Goal: Find specific page/section: Find specific page/section

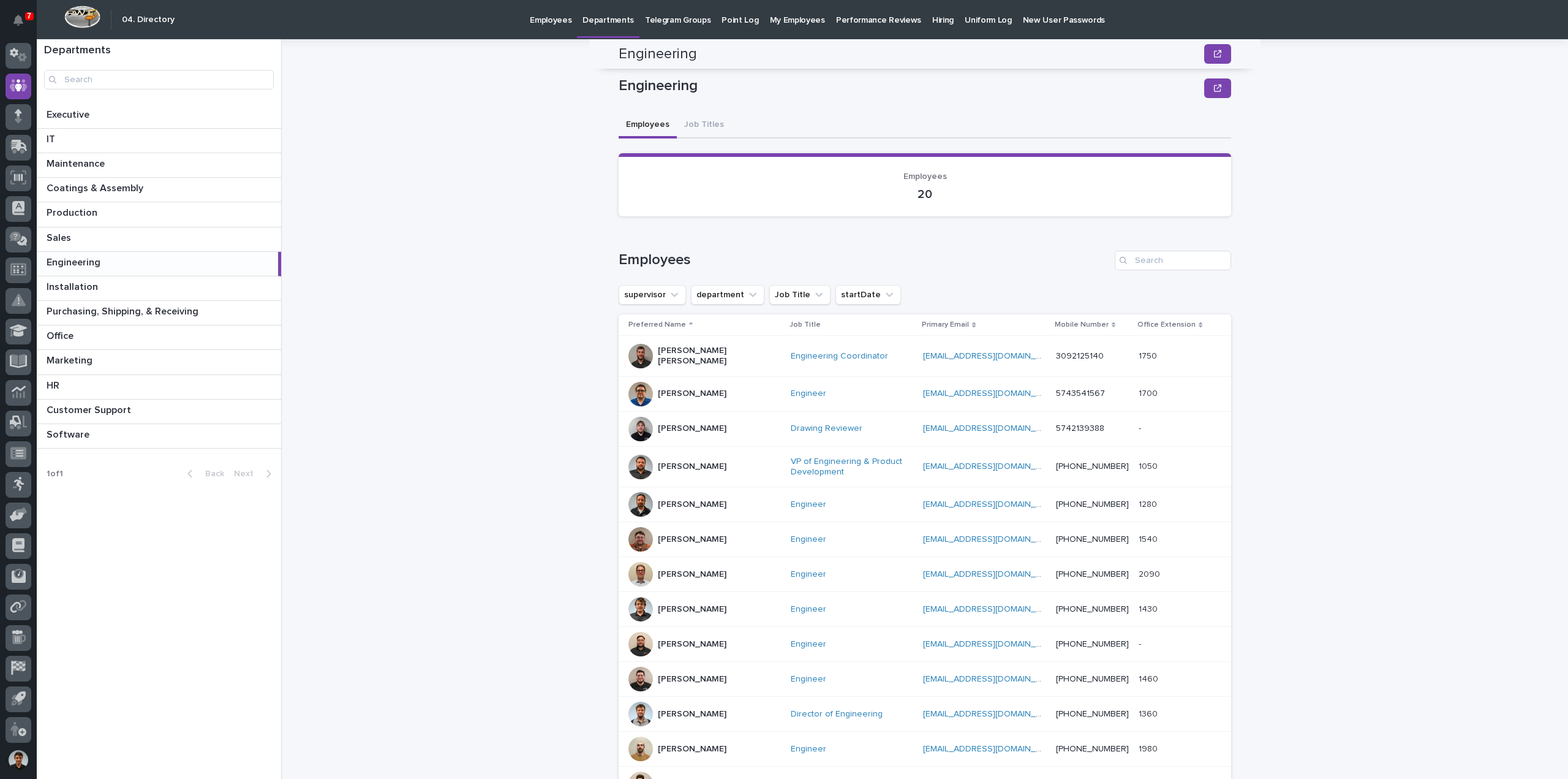
scroll to position [334, 0]
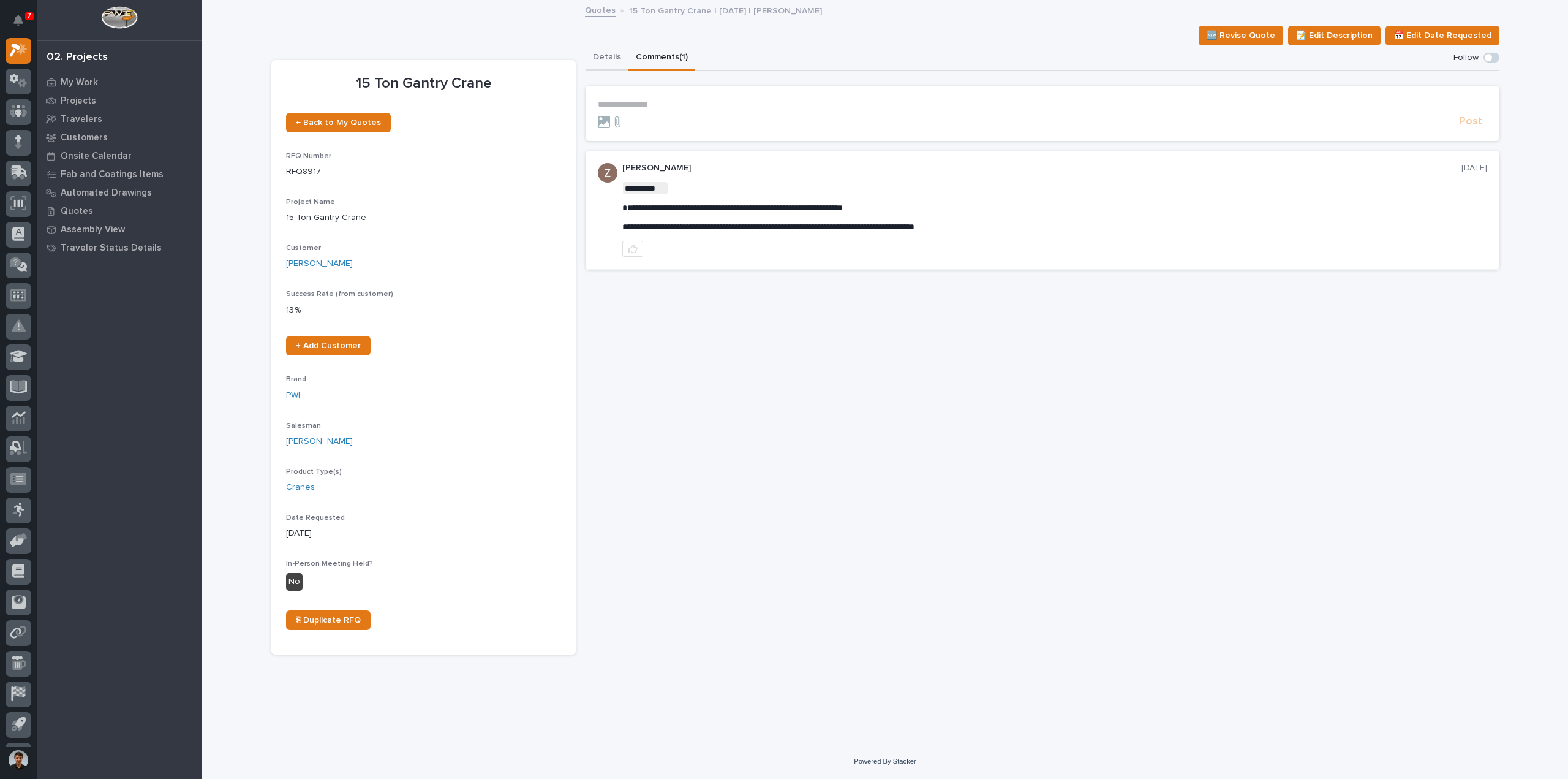
click at [588, 66] on button "Details" at bounding box center [607, 58] width 43 height 26
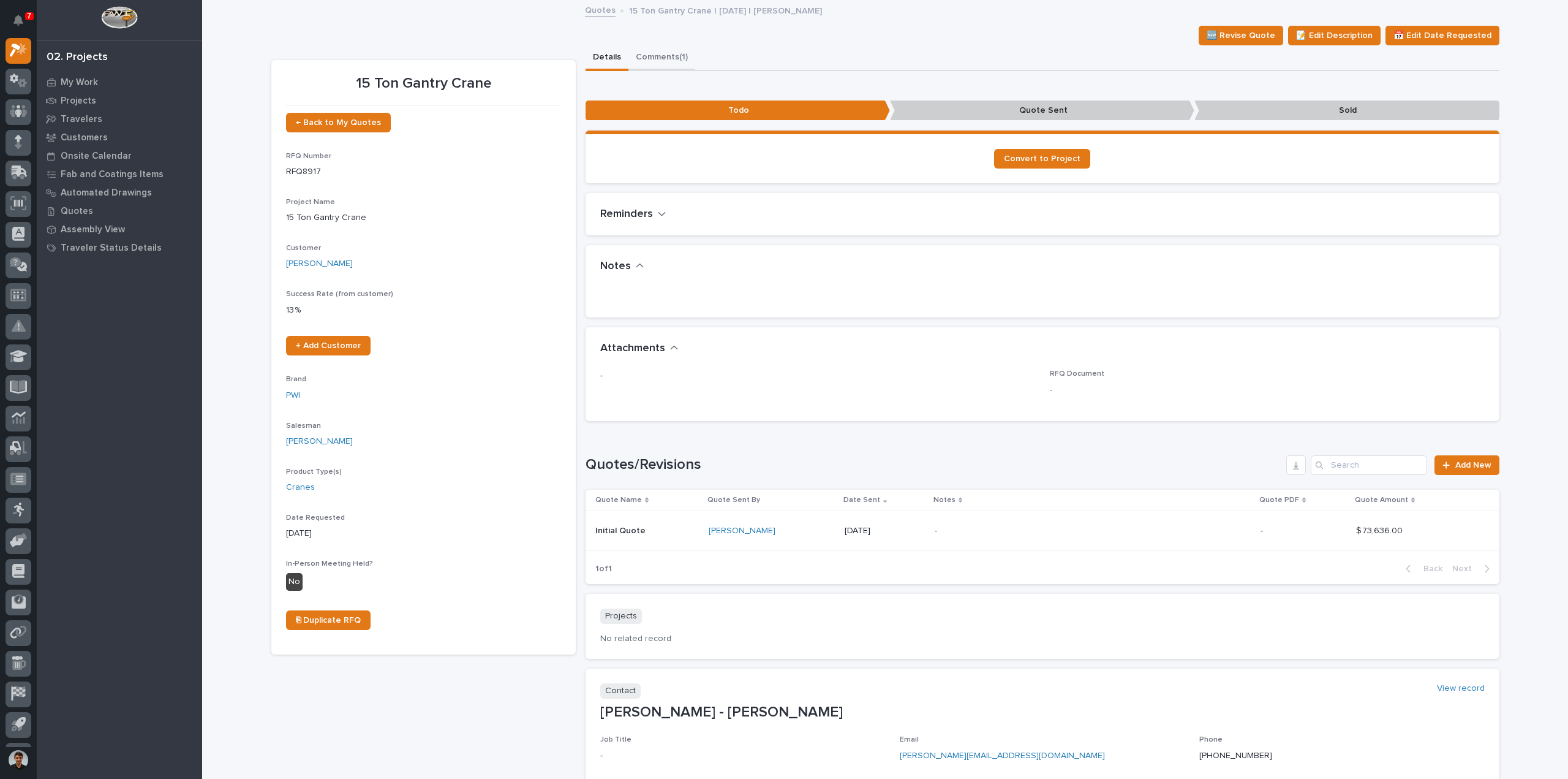
click at [667, 61] on button "Comments (1)" at bounding box center [661, 58] width 66 height 26
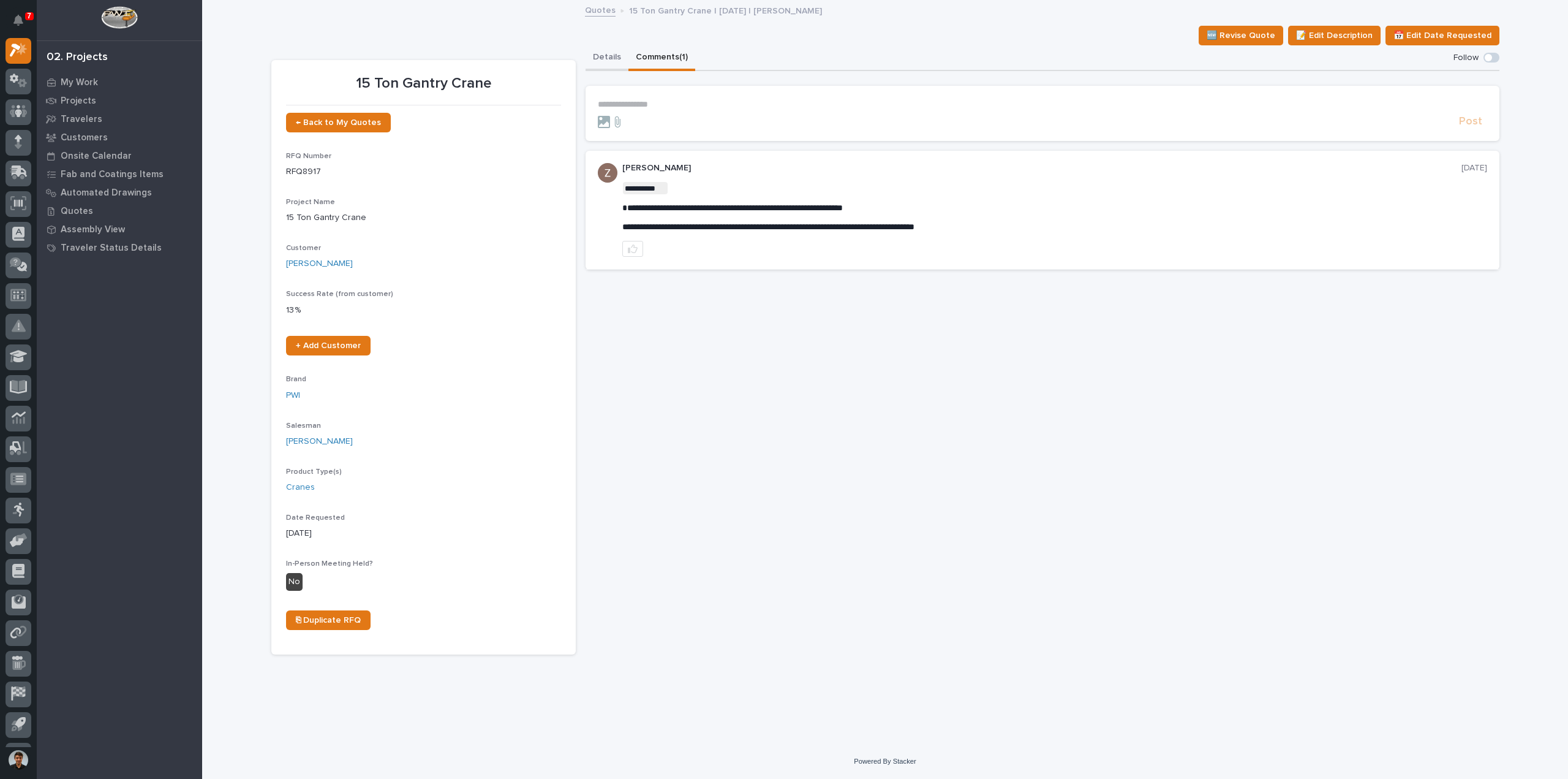
click at [608, 56] on button "Details" at bounding box center [607, 58] width 43 height 26
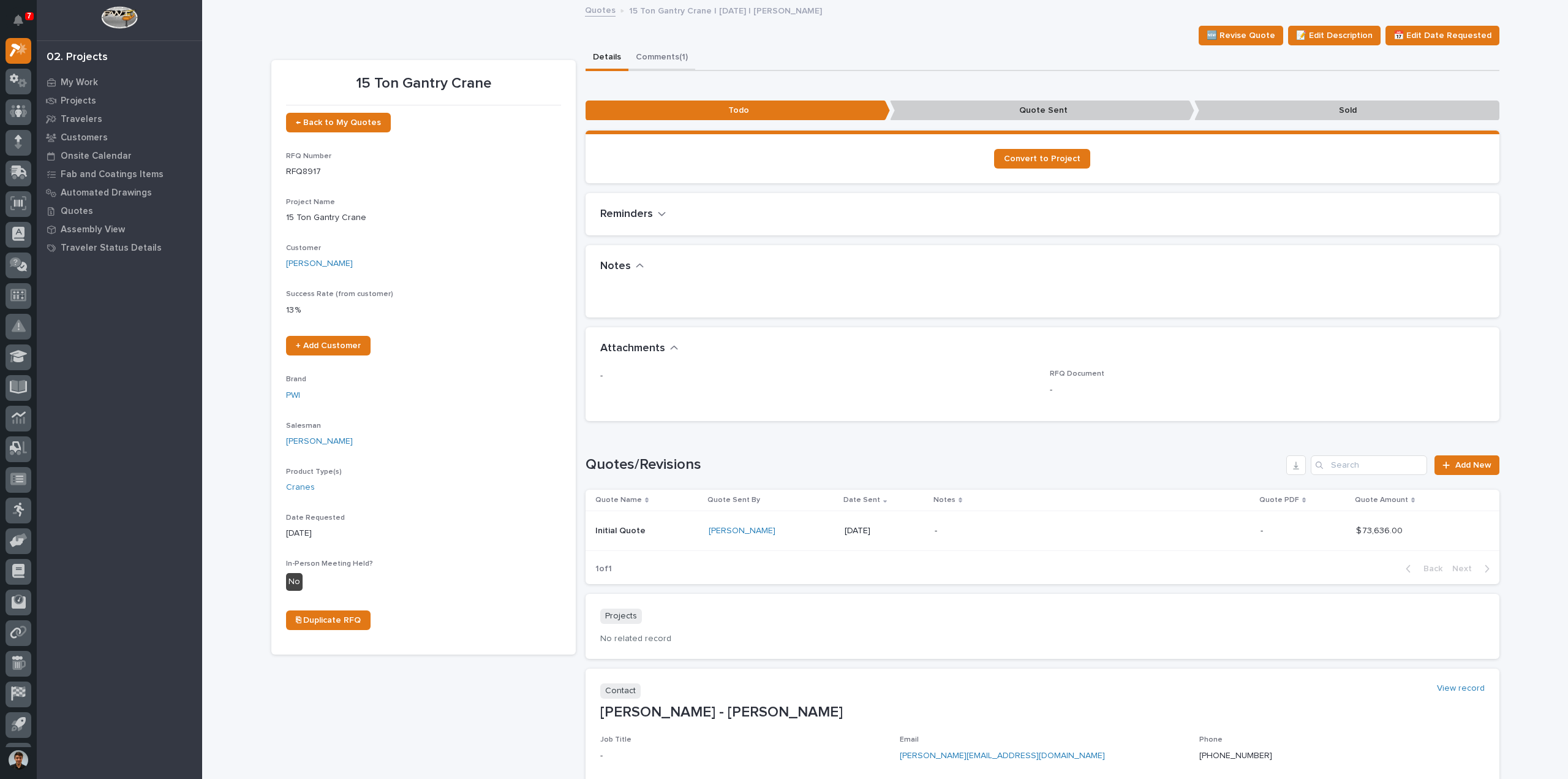
click at [684, 70] on button "Comments (1)" at bounding box center [661, 58] width 66 height 26
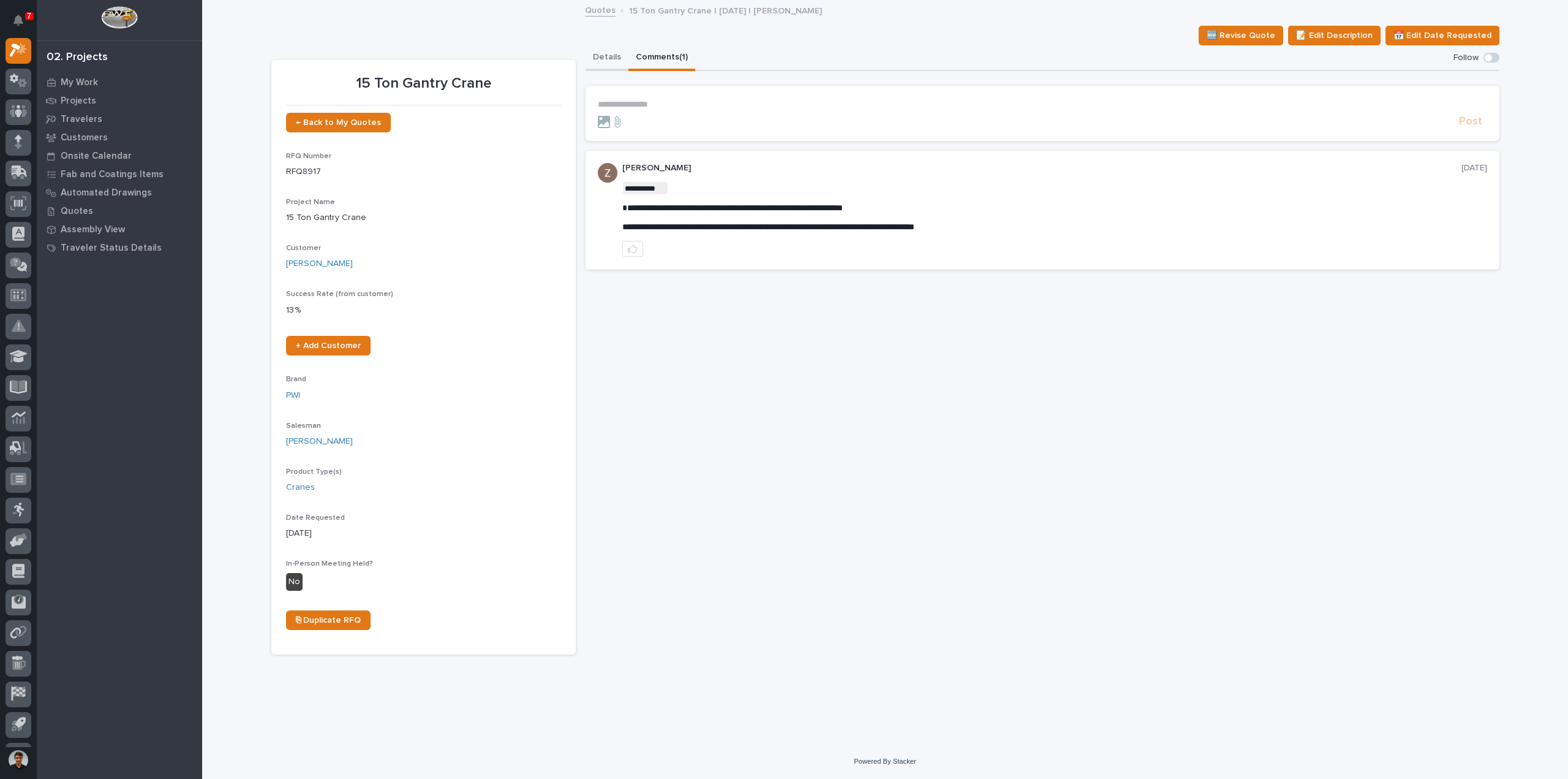
click at [617, 59] on button "Details" at bounding box center [607, 58] width 43 height 26
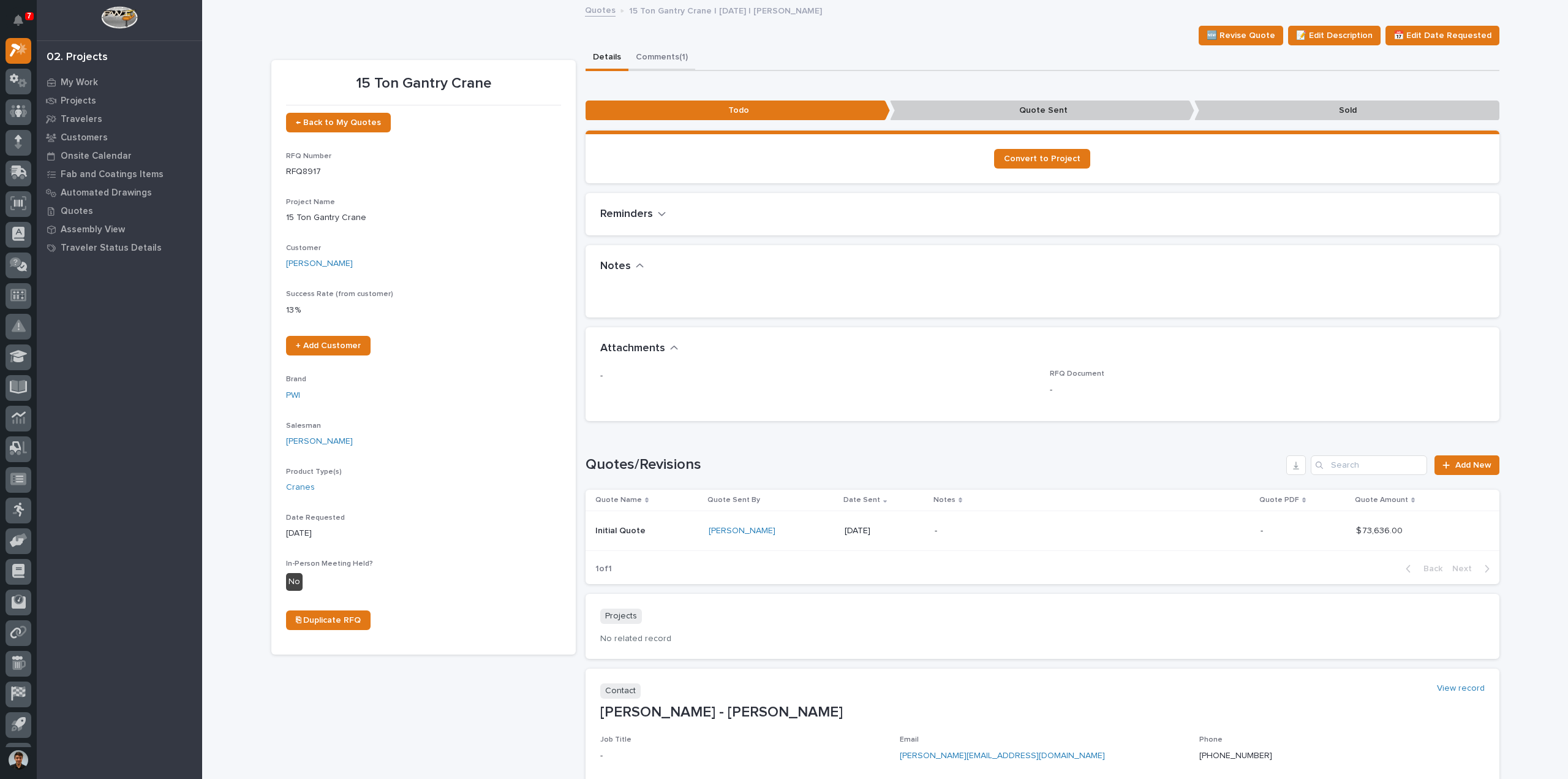
drag, startPoint x: 622, startPoint y: 67, endPoint x: 630, endPoint y: 64, distance: 8.5
click at [623, 66] on div "Details Comments (1)" at bounding box center [1043, 58] width 914 height 26
click at [645, 59] on button "Comments (1)" at bounding box center [661, 58] width 66 height 26
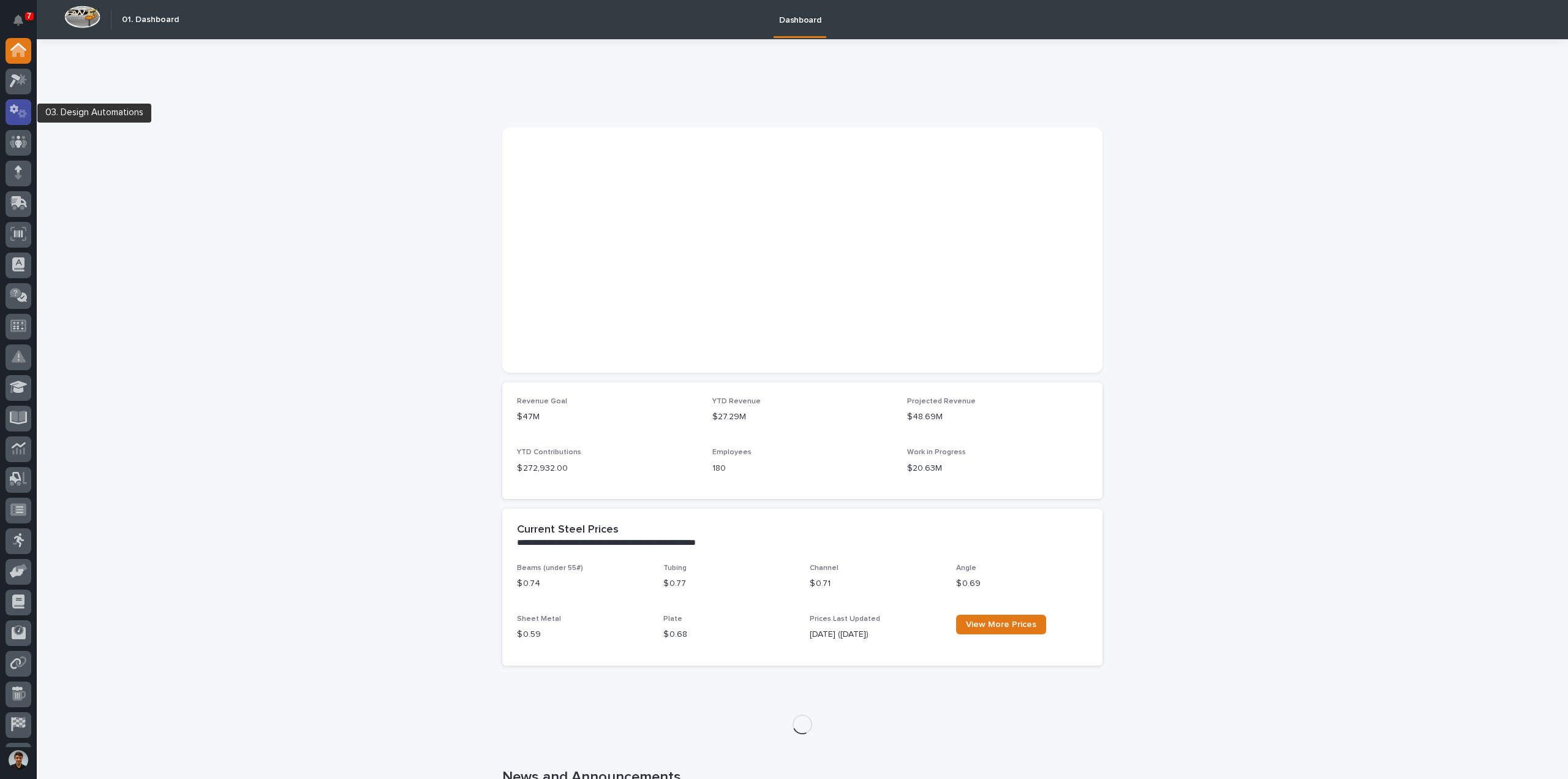
click at [20, 114] on icon at bounding box center [23, 113] width 9 height 9
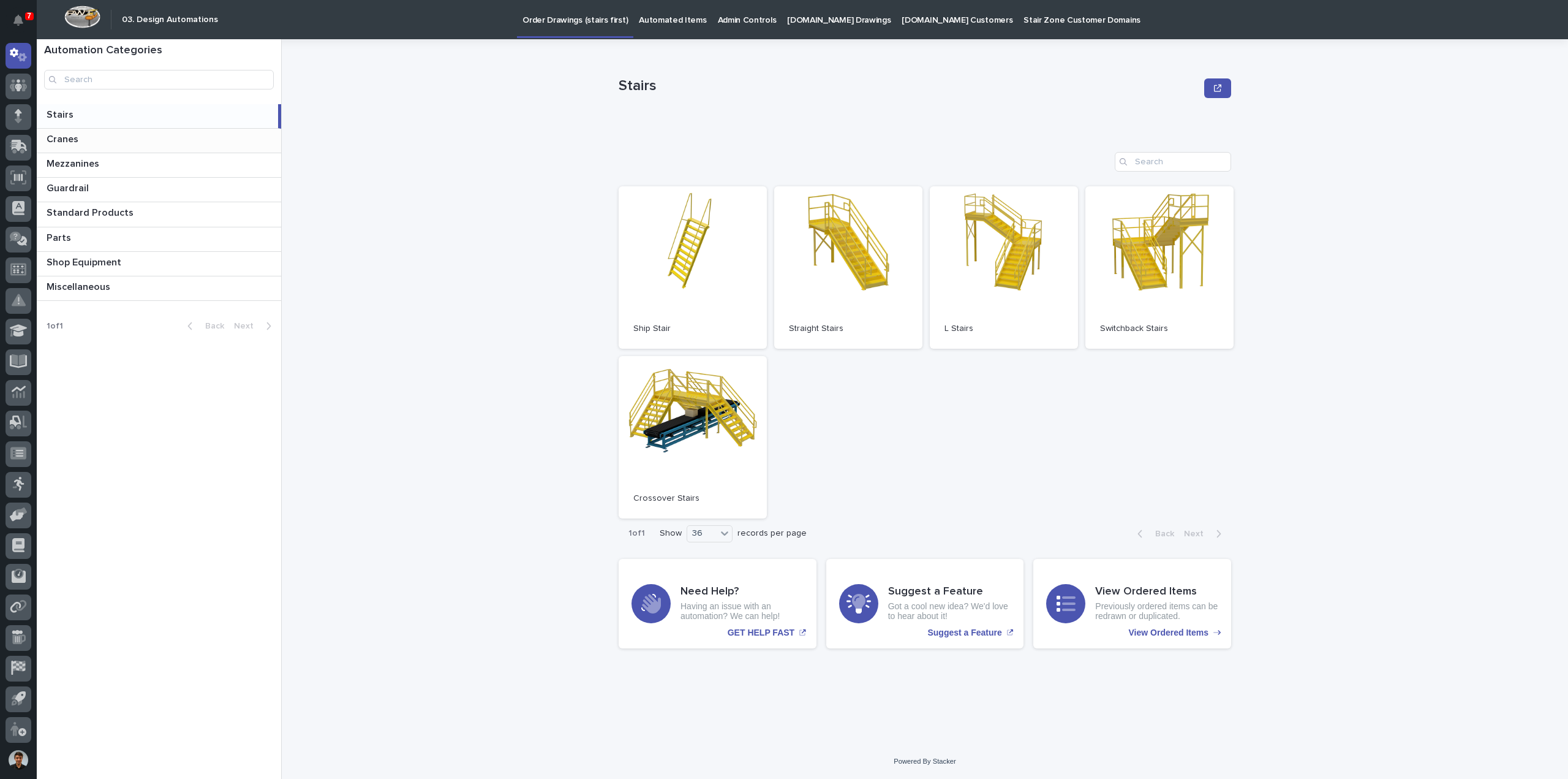
click at [162, 138] on p at bounding box center [162, 139] width 230 height 12
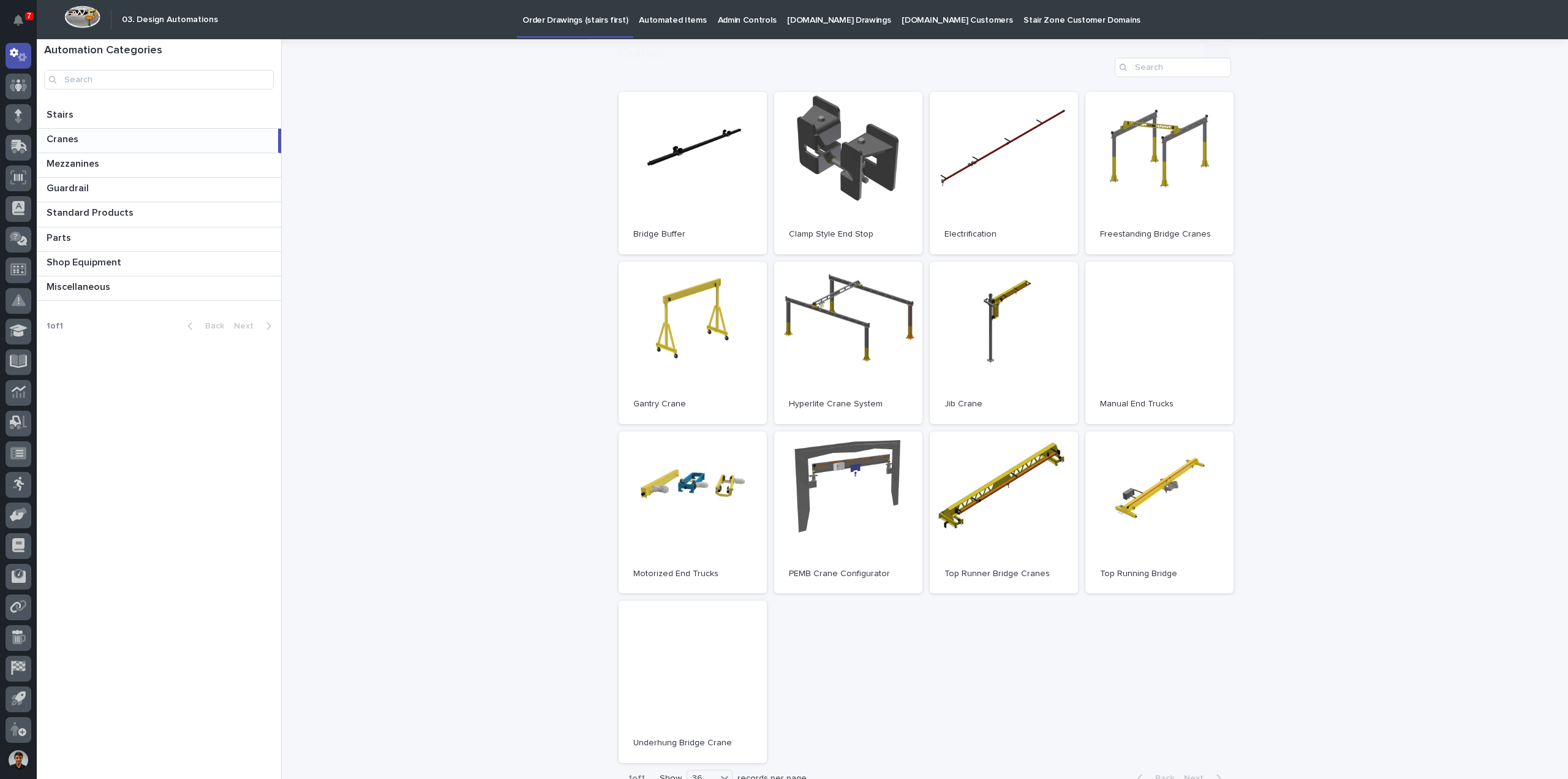
scroll to position [252, 0]
